Goal: Task Accomplishment & Management: Complete application form

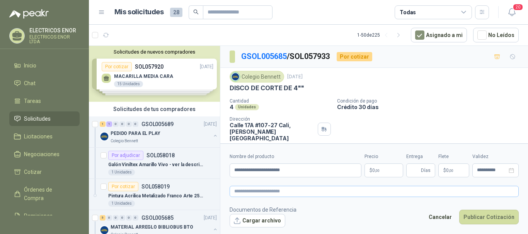
scroll to position [19, 0]
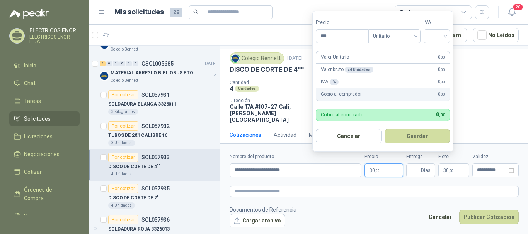
click at [370, 172] on p "$ 0 ,00" at bounding box center [383, 171] width 39 height 14
click at [330, 40] on input "***" at bounding box center [342, 36] width 52 height 13
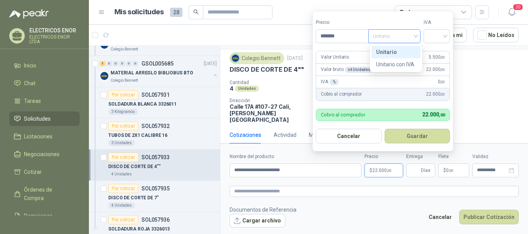
click at [418, 34] on div "Unitario" at bounding box center [394, 36] width 52 height 14
type input "*******"
click at [397, 64] on div "Unitario con IVA" at bounding box center [396, 64] width 40 height 8
click at [448, 36] on div at bounding box center [436, 36] width 26 height 14
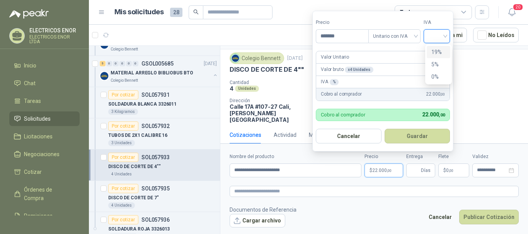
click at [436, 53] on div "19%" at bounding box center [438, 52] width 14 height 8
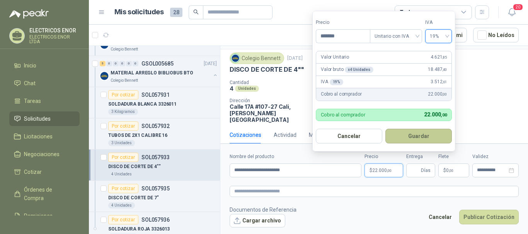
click at [415, 135] on button "Guardar" at bounding box center [418, 136] width 66 height 15
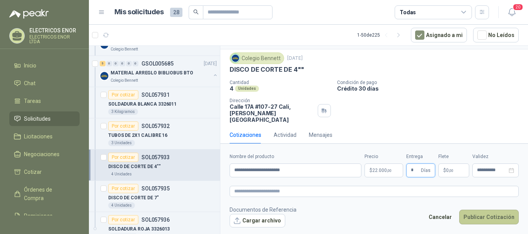
type input "*"
click at [484, 214] on button "Publicar Cotización" at bounding box center [488, 217] width 59 height 15
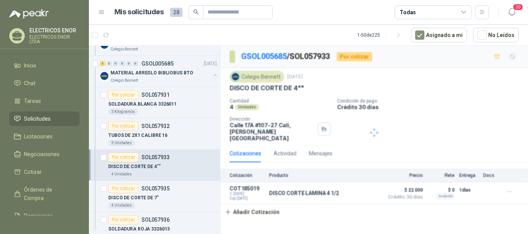
scroll to position [0, 0]
click at [127, 128] on div "Por cotizar" at bounding box center [123, 126] width 30 height 9
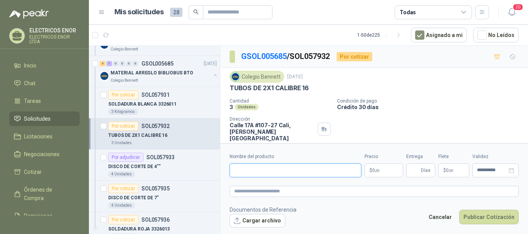
click at [260, 173] on input "Nombre del producto" at bounding box center [295, 171] width 132 height 14
type input "**********"
click at [381, 173] on p "$ 0 ,00" at bounding box center [383, 171] width 39 height 14
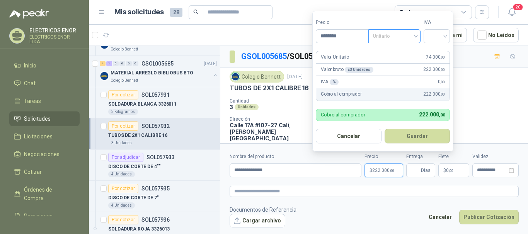
click at [416, 34] on span "Unitario" at bounding box center [394, 37] width 43 height 12
type input "********"
click at [397, 67] on div "Unitario con IVA" at bounding box center [396, 64] width 40 height 8
click at [449, 35] on div at bounding box center [436, 36] width 26 height 14
click at [434, 54] on div "19%" at bounding box center [438, 52] width 14 height 8
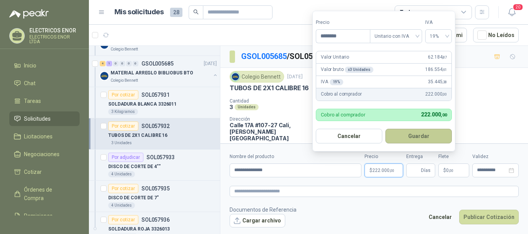
click at [415, 136] on button "Guardar" at bounding box center [418, 136] width 66 height 15
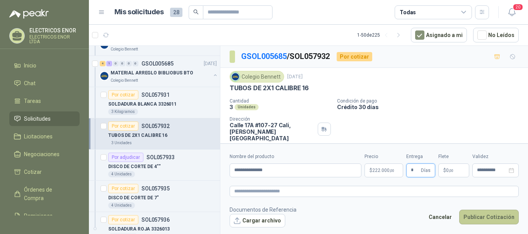
type input "*"
click at [472, 217] on button "Publicar Cotización" at bounding box center [488, 217] width 59 height 15
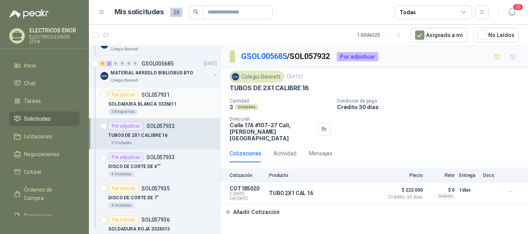
click at [121, 95] on div "Por cotizar" at bounding box center [123, 94] width 30 height 9
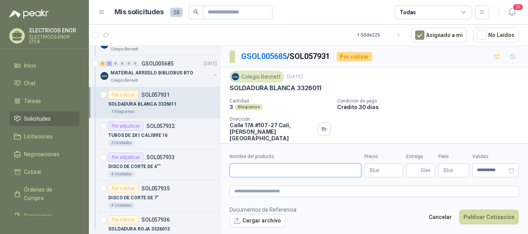
click at [256, 170] on input "Nombre del producto" at bounding box center [295, 171] width 132 height 14
type input "**********"
click at [375, 171] on span ",00" at bounding box center [377, 171] width 5 height 4
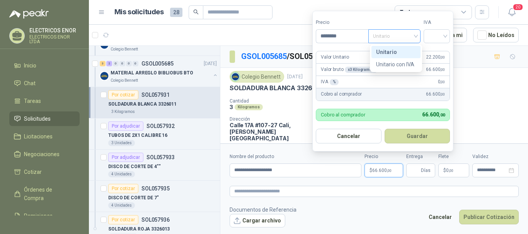
click at [417, 34] on div "Unitario" at bounding box center [394, 36] width 52 height 14
type input "********"
click at [394, 64] on div "Unitario con IVA" at bounding box center [396, 64] width 40 height 8
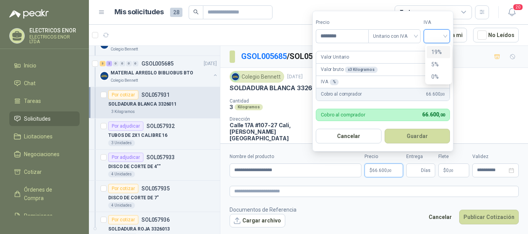
click at [445, 34] on input "search" at bounding box center [436, 36] width 17 height 12
click at [436, 53] on div "19%" at bounding box center [438, 52] width 14 height 8
click at [421, 136] on button "Guardar" at bounding box center [418, 136] width 66 height 15
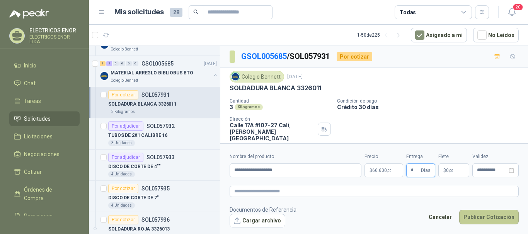
type input "*"
click at [478, 217] on button "Publicar Cotización" at bounding box center [488, 217] width 59 height 15
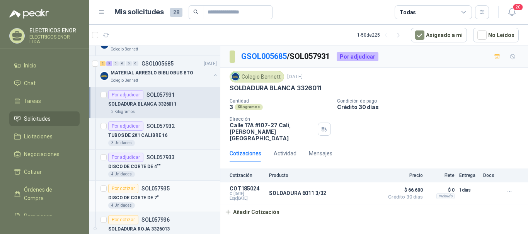
click at [127, 189] on div "Por cotizar" at bounding box center [123, 188] width 30 height 9
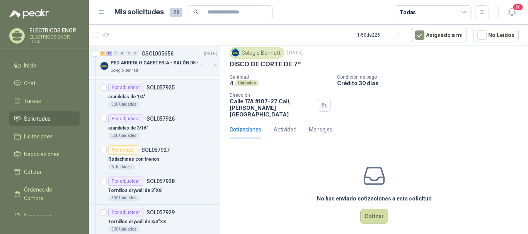
scroll to position [734, 0]
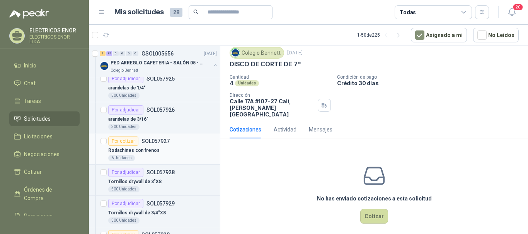
click at [127, 143] on div "Por cotizar" at bounding box center [123, 141] width 30 height 9
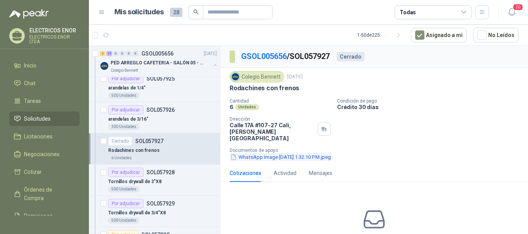
click at [282, 153] on button "WhatsApp Image [DATE] 1.32.10 PM.jpeg" at bounding box center [280, 157] width 102 height 8
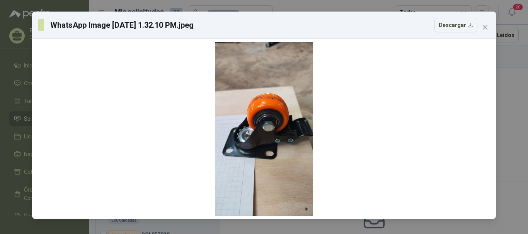
click at [282, 152] on div at bounding box center [264, 129] width 98 height 174
click at [484, 29] on icon "close" at bounding box center [485, 27] width 6 height 6
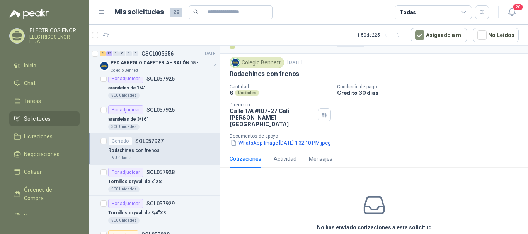
scroll to position [22, 0]
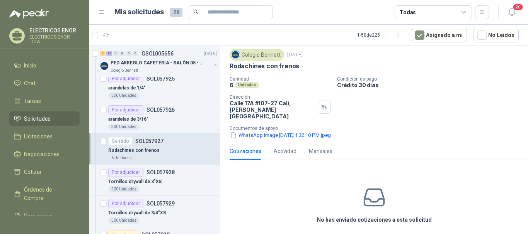
click at [275, 131] on button "WhatsApp Image [DATE] 1.32.10 PM.jpeg" at bounding box center [280, 135] width 102 height 8
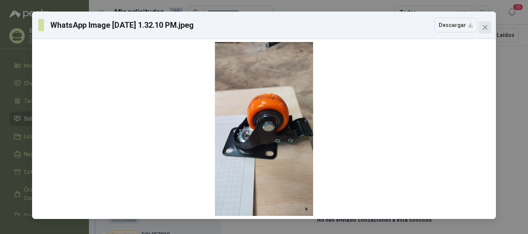
click at [484, 27] on icon "close" at bounding box center [484, 27] width 5 height 5
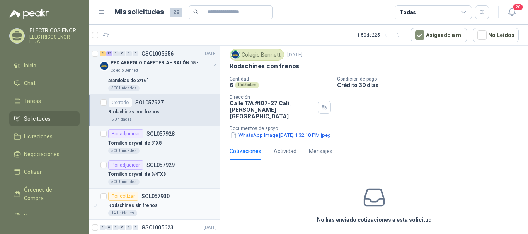
scroll to position [811, 0]
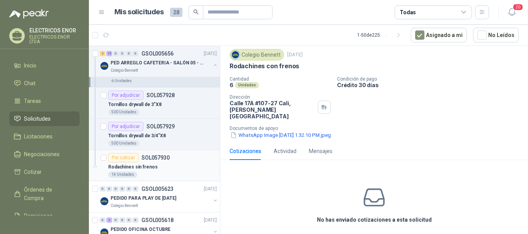
click at [126, 161] on div "Por cotizar" at bounding box center [123, 157] width 30 height 9
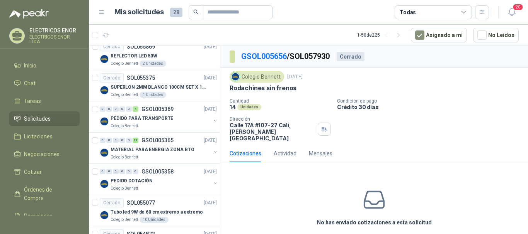
scroll to position [1197, 0]
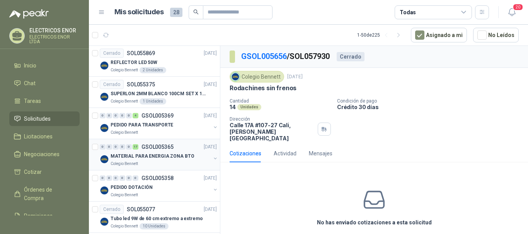
click at [136, 155] on p "MATERIAL PARA ENERGIA ZONA BTO" at bounding box center [151, 156] width 83 height 7
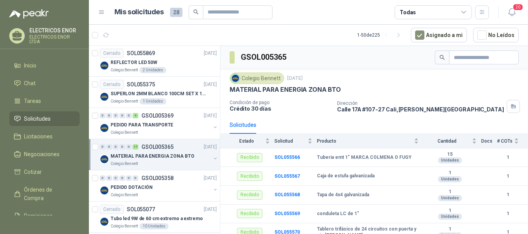
click at [136, 155] on p "MATERIAL PARA ENERGIA ZONA BTO" at bounding box center [151, 156] width 83 height 7
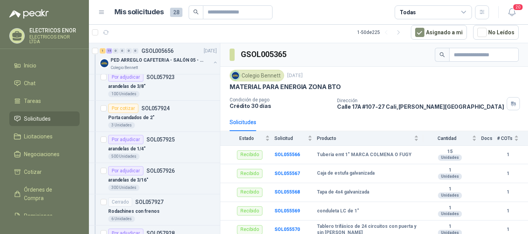
scroll to position [657, 0]
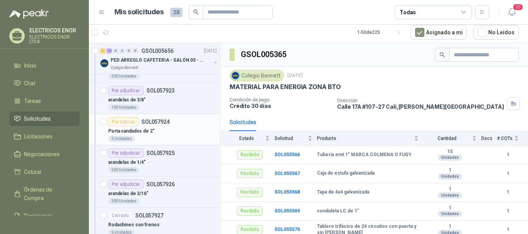
click at [126, 122] on div "Por cotizar" at bounding box center [123, 121] width 30 height 9
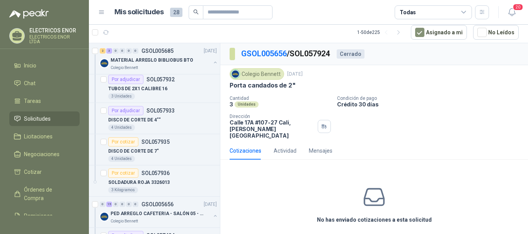
scroll to position [193, 0]
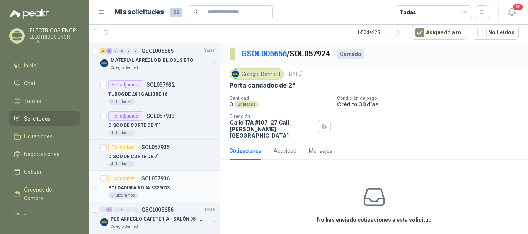
click at [123, 178] on div "Por cotizar" at bounding box center [123, 178] width 30 height 9
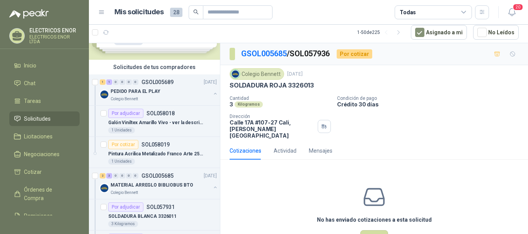
scroll to position [39, 0]
click at [119, 143] on div "Por cotizar" at bounding box center [123, 145] width 30 height 9
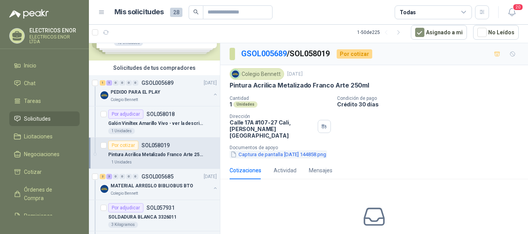
click at [261, 151] on button "Captura de pantalla [DATE] 144858.png" at bounding box center [277, 155] width 97 height 8
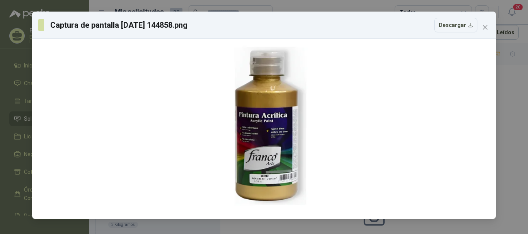
click at [261, 148] on div at bounding box center [264, 129] width 128 height 174
click at [484, 25] on icon "close" at bounding box center [485, 27] width 6 height 6
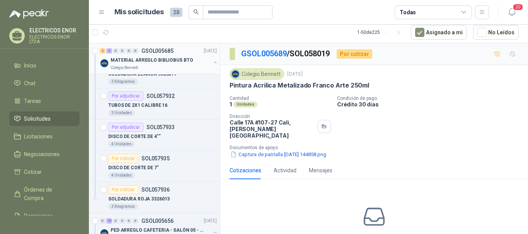
scroll to position [193, 0]
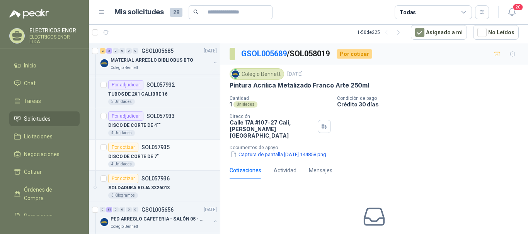
click at [121, 147] on div "Por cotizar" at bounding box center [123, 147] width 30 height 9
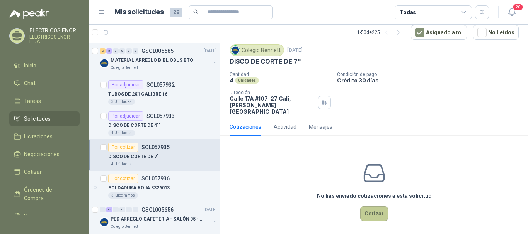
click at [367, 207] on button "Cotizar" at bounding box center [374, 214] width 28 height 15
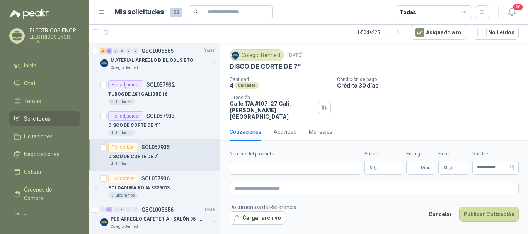
scroll to position [19, 0]
click at [263, 167] on input "Nombre del producto" at bounding box center [295, 168] width 132 height 14
type input "**********"
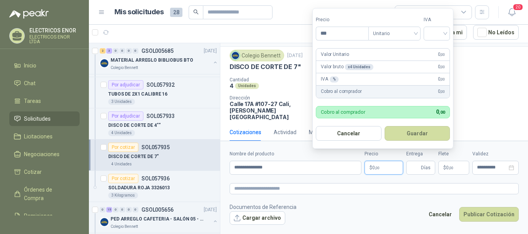
click at [384, 169] on p "$ 0 ,00" at bounding box center [383, 168] width 39 height 14
click at [417, 31] on div "Unitario" at bounding box center [394, 34] width 52 height 14
type input "********"
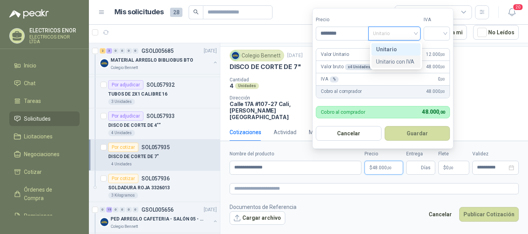
click at [398, 61] on div "Unitario con IVA" at bounding box center [396, 62] width 40 height 8
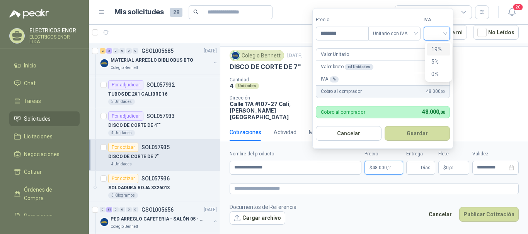
click at [445, 32] on input "search" at bounding box center [436, 33] width 17 height 12
click at [437, 49] on div "19%" at bounding box center [438, 49] width 14 height 8
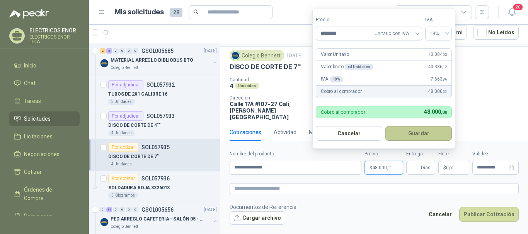
click at [418, 134] on button "Guardar" at bounding box center [418, 133] width 66 height 15
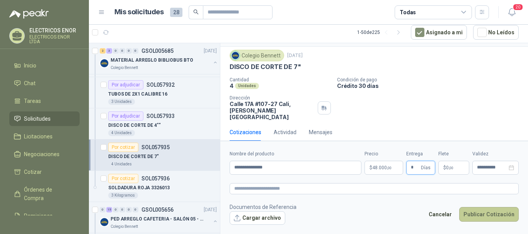
type input "*"
click at [479, 215] on button "Publicar Cotización" at bounding box center [488, 214] width 59 height 15
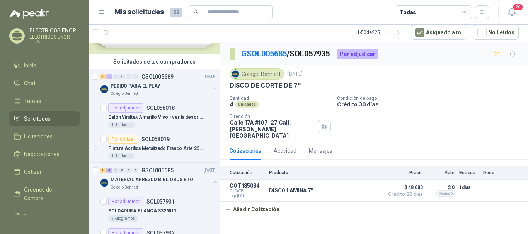
scroll to position [39, 0]
